Goal: Use online tool/utility: Utilize a website feature to perform a specific function

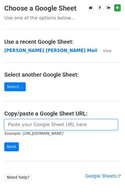
drag, startPoint x: 33, startPoint y: 124, endPoint x: 34, endPoint y: 120, distance: 3.8
click at [33, 124] on input "url" at bounding box center [61, 124] width 114 height 11
type input "[URL][DOMAIN_NAME]"
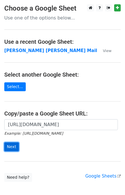
click at [13, 147] on input "Next" at bounding box center [11, 146] width 15 height 9
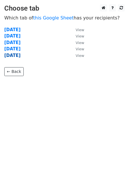
click at [8, 56] on strong "Friday" at bounding box center [12, 55] width 16 height 5
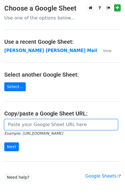
drag, startPoint x: 27, startPoint y: 127, endPoint x: 31, endPoint y: 119, distance: 9.2
click at [27, 127] on input "url" at bounding box center [61, 124] width 114 height 11
type input "https://docs.google.com/spreadsheets/d/1zUKhxjrhozHMhydIMYEveZTpRvy8Oh7onxeYEfa…"
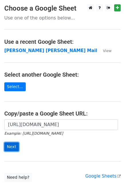
click at [14, 145] on input "Next" at bounding box center [11, 146] width 15 height 9
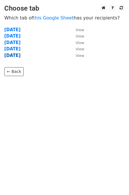
click at [15, 55] on strong "Friday" at bounding box center [12, 55] width 16 height 5
